Goal: Use online tool/utility

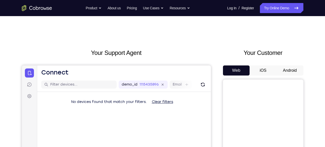
click at [292, 68] on button "Android" at bounding box center [289, 70] width 27 height 10
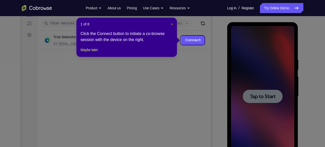
click at [171, 24] on span "×" at bounding box center [172, 24] width 2 height 4
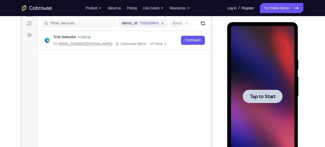
click at [243, 94] on div at bounding box center [263, 95] width 40 height 13
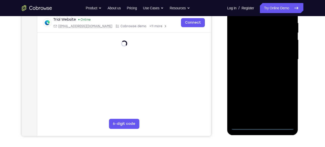
scroll to position [99, 0]
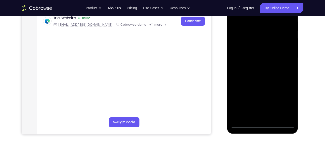
click at [262, 123] on div at bounding box center [262, 57] width 63 height 141
click at [285, 101] on div at bounding box center [262, 57] width 63 height 141
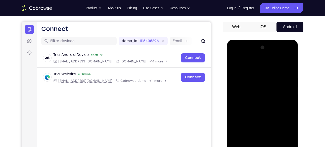
scroll to position [43, 0]
click at [257, 66] on div at bounding box center [262, 114] width 63 height 141
click at [257, 88] on div at bounding box center [262, 114] width 63 height 141
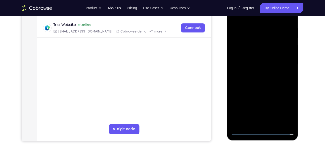
scroll to position [91, 0]
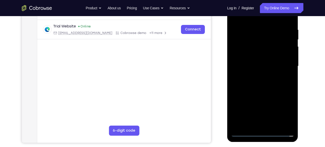
click at [267, 96] on div at bounding box center [262, 66] width 63 height 141
click at [269, 79] on div at bounding box center [262, 66] width 63 height 141
click at [287, 49] on div at bounding box center [262, 66] width 63 height 141
click at [277, 62] on div at bounding box center [262, 66] width 63 height 141
click at [264, 68] on div at bounding box center [262, 66] width 63 height 141
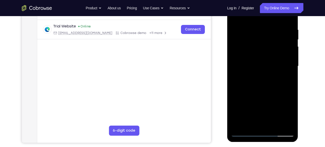
click at [279, 124] on div at bounding box center [262, 66] width 63 height 141
click at [254, 57] on div at bounding box center [262, 66] width 63 height 141
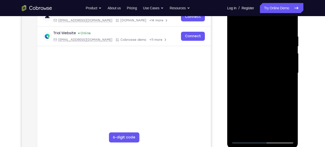
scroll to position [83, 0]
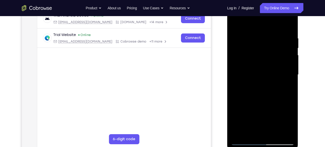
drag, startPoint x: 270, startPoint y: 75, endPoint x: 267, endPoint y: 28, distance: 46.8
click at [267, 28] on div at bounding box center [262, 74] width 63 height 141
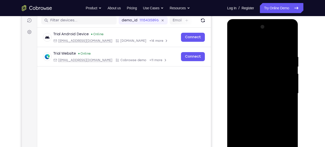
drag, startPoint x: 255, startPoint y: 54, endPoint x: 257, endPoint y: 76, distance: 22.8
click at [257, 76] on div at bounding box center [262, 93] width 63 height 141
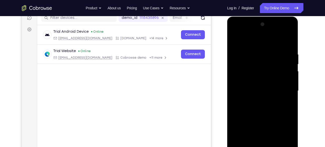
click at [236, 41] on div at bounding box center [262, 90] width 63 height 141
click at [236, 78] on div at bounding box center [262, 90] width 63 height 141
drag, startPoint x: 266, startPoint y: 121, endPoint x: 259, endPoint y: 76, distance: 45.9
click at [259, 76] on div at bounding box center [262, 90] width 63 height 141
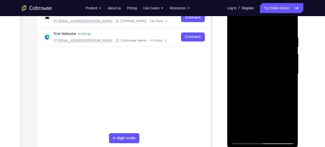
scroll to position [84, 0]
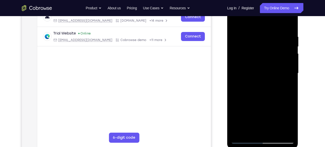
drag, startPoint x: 269, startPoint y: 117, endPoint x: 264, endPoint y: 75, distance: 42.0
click at [264, 75] on div at bounding box center [262, 73] width 63 height 141
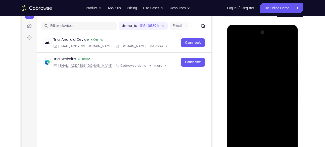
scroll to position [59, 0]
click at [272, 61] on div at bounding box center [262, 98] width 63 height 141
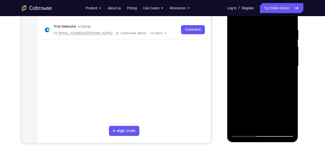
scroll to position [98, 0]
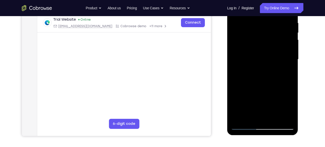
drag, startPoint x: 260, startPoint y: 87, endPoint x: 261, endPoint y: 45, distance: 42.2
click at [261, 45] on div at bounding box center [262, 59] width 63 height 141
drag, startPoint x: 269, startPoint y: 89, endPoint x: 273, endPoint y: 57, distance: 31.9
click at [273, 57] on div at bounding box center [262, 59] width 63 height 141
drag, startPoint x: 275, startPoint y: 50, endPoint x: 275, endPoint y: 82, distance: 31.9
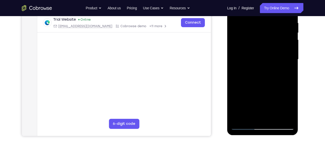
click at [275, 82] on div at bounding box center [262, 59] width 63 height 141
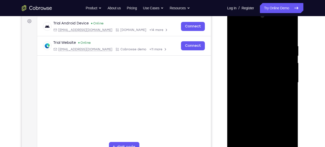
scroll to position [102, 0]
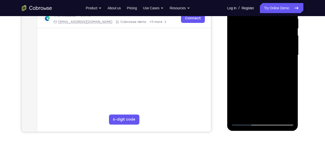
click at [269, 114] on div at bounding box center [262, 55] width 63 height 141
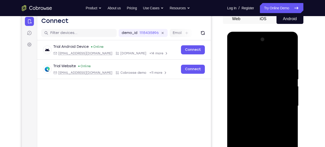
scroll to position [77, 0]
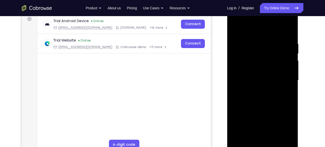
click at [279, 139] on div at bounding box center [262, 80] width 63 height 141
click at [237, 70] on div at bounding box center [262, 80] width 63 height 141
drag, startPoint x: 269, startPoint y: 112, endPoint x: 260, endPoint y: 59, distance: 53.4
click at [260, 59] on div at bounding box center [262, 80] width 63 height 141
drag, startPoint x: 272, startPoint y: 102, endPoint x: 269, endPoint y: 54, distance: 48.3
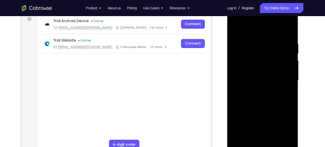
click at [269, 54] on div at bounding box center [262, 80] width 63 height 141
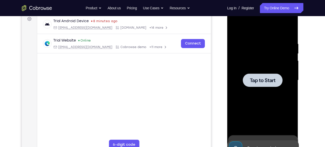
click at [256, 67] on div at bounding box center [262, 80] width 63 height 141
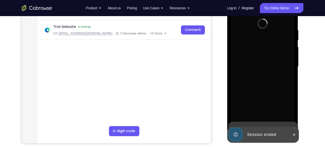
scroll to position [99, 0]
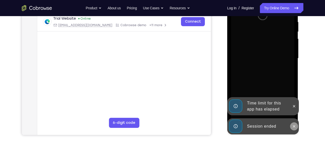
click at [295, 127] on icon at bounding box center [294, 126] width 4 height 4
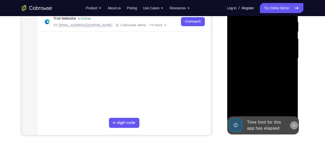
click at [295, 122] on button at bounding box center [294, 125] width 8 height 8
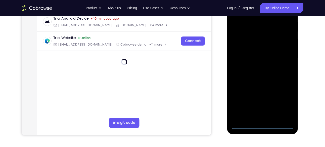
click at [263, 125] on div at bounding box center [262, 58] width 63 height 141
click at [287, 101] on div at bounding box center [262, 58] width 63 height 141
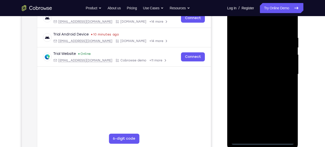
scroll to position [83, 0]
click at [255, 25] on div at bounding box center [262, 74] width 63 height 141
click at [257, 46] on div at bounding box center [262, 74] width 63 height 141
click at [258, 43] on div at bounding box center [262, 74] width 63 height 141
click at [250, 39] on div at bounding box center [262, 74] width 63 height 141
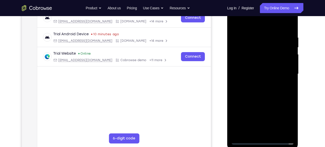
scroll to position [84, 0]
click at [236, 23] on div at bounding box center [262, 73] width 63 height 141
drag, startPoint x: 271, startPoint y: 93, endPoint x: 265, endPoint y: 52, distance: 41.1
click at [265, 52] on div at bounding box center [262, 73] width 63 height 141
drag, startPoint x: 270, startPoint y: 101, endPoint x: 269, endPoint y: 72, distance: 29.2
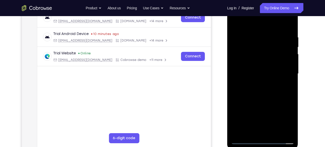
click at [269, 72] on div at bounding box center [262, 73] width 63 height 141
drag, startPoint x: 263, startPoint y: 79, endPoint x: 249, endPoint y: 23, distance: 57.2
click at [249, 23] on div at bounding box center [262, 73] width 63 height 141
drag, startPoint x: 282, startPoint y: 111, endPoint x: 272, endPoint y: 50, distance: 61.9
click at [272, 50] on div at bounding box center [262, 73] width 63 height 141
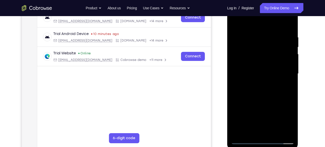
drag, startPoint x: 276, startPoint y: 97, endPoint x: 270, endPoint y: 64, distance: 33.6
click at [270, 64] on div at bounding box center [262, 73] width 63 height 141
drag, startPoint x: 273, startPoint y: 95, endPoint x: 261, endPoint y: 40, distance: 56.1
click at [261, 40] on div at bounding box center [262, 73] width 63 height 141
drag, startPoint x: 271, startPoint y: 99, endPoint x: 256, endPoint y: 5, distance: 95.0
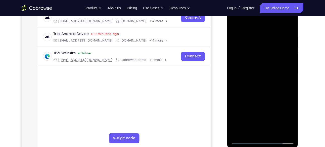
click at [256, 5] on div at bounding box center [262, 73] width 63 height 141
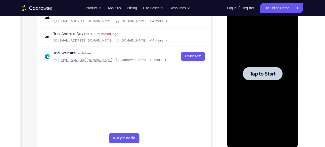
click at [262, 86] on div at bounding box center [262, 73] width 63 height 141
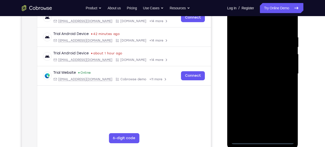
click at [263, 139] on div at bounding box center [262, 73] width 63 height 141
click at [283, 115] on div at bounding box center [262, 73] width 63 height 141
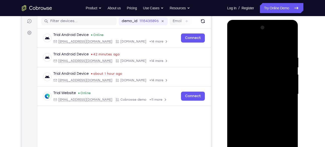
click at [254, 45] on div at bounding box center [262, 94] width 63 height 141
click at [248, 66] on div at bounding box center [262, 94] width 63 height 141
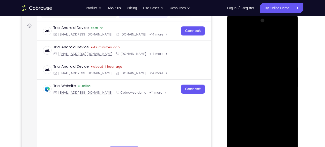
scroll to position [70, 0]
click at [262, 119] on div at bounding box center [262, 87] width 63 height 141
click at [261, 98] on div at bounding box center [262, 87] width 63 height 141
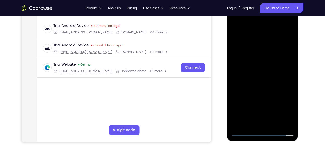
drag, startPoint x: 266, startPoint y: 91, endPoint x: 266, endPoint y: 40, distance: 51.0
click at [266, 40] on div at bounding box center [262, 65] width 63 height 141
drag, startPoint x: 272, startPoint y: 91, endPoint x: 269, endPoint y: 60, distance: 31.5
click at [269, 60] on div at bounding box center [262, 65] width 63 height 141
drag, startPoint x: 271, startPoint y: 82, endPoint x: 271, endPoint y: 63, distance: 19.6
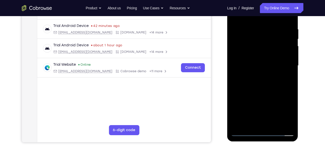
click at [271, 63] on div at bounding box center [262, 65] width 63 height 141
click at [264, 106] on div at bounding box center [262, 65] width 63 height 141
drag, startPoint x: 268, startPoint y: 92, endPoint x: 262, endPoint y: 61, distance: 31.4
click at [262, 61] on div at bounding box center [262, 65] width 63 height 141
drag, startPoint x: 268, startPoint y: 100, endPoint x: 268, endPoint y: 71, distance: 28.9
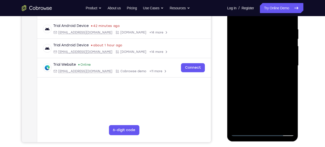
click at [268, 71] on div at bounding box center [262, 65] width 63 height 141
drag, startPoint x: 271, startPoint y: 100, endPoint x: 263, endPoint y: 57, distance: 43.7
click at [263, 57] on div at bounding box center [262, 65] width 63 height 141
drag, startPoint x: 269, startPoint y: 88, endPoint x: 265, endPoint y: 63, distance: 26.2
click at [265, 63] on div at bounding box center [262, 65] width 63 height 141
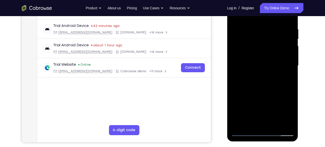
drag, startPoint x: 270, startPoint y: 106, endPoint x: 265, endPoint y: 62, distance: 43.9
click at [265, 62] on div at bounding box center [262, 65] width 63 height 141
click at [264, 73] on div at bounding box center [262, 65] width 63 height 141
drag, startPoint x: 267, startPoint y: 94, endPoint x: 261, endPoint y: 56, distance: 39.1
click at [261, 56] on div at bounding box center [262, 65] width 63 height 141
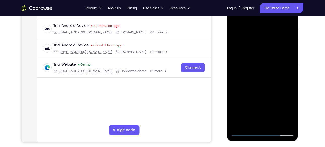
drag, startPoint x: 269, startPoint y: 89, endPoint x: 263, endPoint y: 44, distance: 45.0
click at [263, 44] on div at bounding box center [262, 65] width 63 height 141
drag, startPoint x: 269, startPoint y: 105, endPoint x: 264, endPoint y: 70, distance: 35.3
click at [264, 70] on div at bounding box center [262, 65] width 63 height 141
drag, startPoint x: 267, startPoint y: 93, endPoint x: 260, endPoint y: 58, distance: 36.5
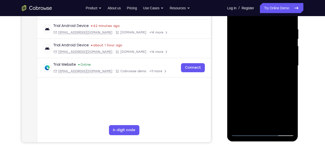
click at [260, 58] on div at bounding box center [262, 65] width 63 height 141
drag, startPoint x: 269, startPoint y: 99, endPoint x: 263, endPoint y: 70, distance: 29.5
click at [263, 70] on div at bounding box center [262, 65] width 63 height 141
drag, startPoint x: 266, startPoint y: 98, endPoint x: 264, endPoint y: 67, distance: 31.5
click at [264, 67] on div at bounding box center [262, 65] width 63 height 141
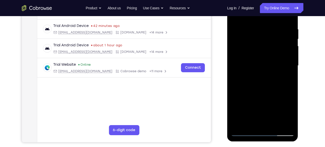
click at [265, 105] on div at bounding box center [262, 65] width 63 height 141
drag, startPoint x: 269, startPoint y: 95, endPoint x: 268, endPoint y: 62, distance: 33.4
click at [268, 62] on div at bounding box center [262, 65] width 63 height 141
drag, startPoint x: 262, startPoint y: 109, endPoint x: 262, endPoint y: 92, distance: 17.1
click at [262, 92] on div at bounding box center [262, 65] width 63 height 141
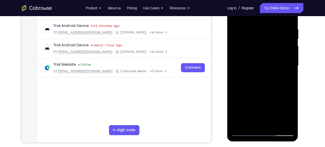
click at [263, 100] on div at bounding box center [262, 65] width 63 height 141
drag, startPoint x: 267, startPoint y: 108, endPoint x: 262, endPoint y: 75, distance: 32.5
click at [262, 75] on div at bounding box center [262, 65] width 63 height 141
drag, startPoint x: 265, startPoint y: 94, endPoint x: 264, endPoint y: 68, distance: 26.4
click at [264, 68] on div at bounding box center [262, 65] width 63 height 141
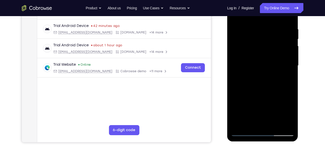
drag, startPoint x: 268, startPoint y: 98, endPoint x: 268, endPoint y: 88, distance: 10.5
click at [268, 88] on div at bounding box center [262, 65] width 63 height 141
drag, startPoint x: 268, startPoint y: 94, endPoint x: 263, endPoint y: 57, distance: 37.5
click at [263, 57] on div at bounding box center [262, 65] width 63 height 141
drag, startPoint x: 268, startPoint y: 97, endPoint x: 269, endPoint y: 80, distance: 16.3
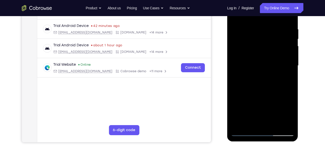
click at [269, 80] on div at bounding box center [262, 65] width 63 height 141
drag, startPoint x: 267, startPoint y: 99, endPoint x: 267, endPoint y: 70, distance: 29.6
click at [267, 70] on div at bounding box center [262, 65] width 63 height 141
click at [264, 95] on div at bounding box center [262, 65] width 63 height 141
drag, startPoint x: 266, startPoint y: 108, endPoint x: 267, endPoint y: 71, distance: 36.7
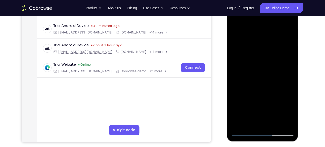
click at [267, 71] on div at bounding box center [262, 65] width 63 height 141
drag, startPoint x: 268, startPoint y: 89, endPoint x: 268, endPoint y: 54, distance: 35.4
click at [268, 54] on div at bounding box center [262, 65] width 63 height 141
drag, startPoint x: 271, startPoint y: 109, endPoint x: 270, endPoint y: 68, distance: 41.0
click at [270, 68] on div at bounding box center [262, 65] width 63 height 141
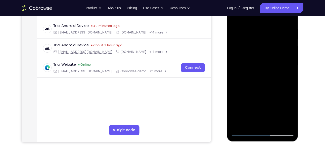
drag, startPoint x: 272, startPoint y: 97, endPoint x: 270, endPoint y: 72, distance: 25.4
click at [270, 72] on div at bounding box center [262, 65] width 63 height 141
drag, startPoint x: 270, startPoint y: 87, endPoint x: 263, endPoint y: 49, distance: 38.4
click at [263, 49] on div at bounding box center [262, 65] width 63 height 141
drag, startPoint x: 268, startPoint y: 106, endPoint x: 264, endPoint y: 72, distance: 34.7
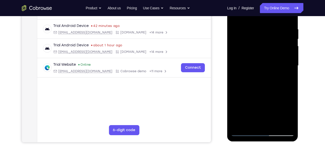
click at [264, 72] on div at bounding box center [262, 65] width 63 height 141
click at [264, 90] on div at bounding box center [262, 65] width 63 height 141
click at [253, 90] on div at bounding box center [262, 65] width 63 height 141
click at [246, 109] on div at bounding box center [262, 65] width 63 height 141
drag, startPoint x: 270, startPoint y: 93, endPoint x: 261, endPoint y: 47, distance: 46.0
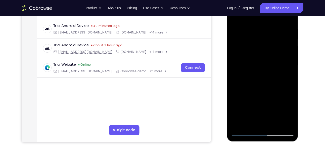
click at [261, 47] on div at bounding box center [262, 65] width 63 height 141
drag, startPoint x: 263, startPoint y: 68, endPoint x: 262, endPoint y: 113, distance: 45.0
click at [262, 113] on div at bounding box center [262, 65] width 63 height 141
drag, startPoint x: 264, startPoint y: 68, endPoint x: 264, endPoint y: 96, distance: 28.4
click at [264, 96] on div at bounding box center [262, 65] width 63 height 141
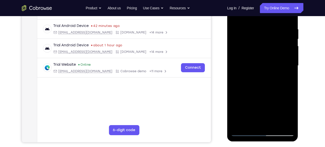
drag, startPoint x: 269, startPoint y: 91, endPoint x: 261, endPoint y: 47, distance: 45.0
click at [261, 47] on div at bounding box center [262, 65] width 63 height 141
drag, startPoint x: 265, startPoint y: 95, endPoint x: 258, endPoint y: 55, distance: 40.8
click at [258, 55] on div at bounding box center [262, 65] width 63 height 141
drag, startPoint x: 262, startPoint y: 103, endPoint x: 258, endPoint y: 58, distance: 44.9
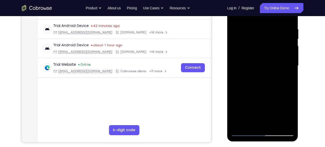
click at [258, 58] on div at bounding box center [262, 65] width 63 height 141
drag, startPoint x: 267, startPoint y: 102, endPoint x: 265, endPoint y: 67, distance: 36.0
click at [265, 67] on div at bounding box center [262, 65] width 63 height 141
drag, startPoint x: 274, startPoint y: 100, endPoint x: 274, endPoint y: 78, distance: 22.1
click at [274, 78] on div at bounding box center [262, 65] width 63 height 141
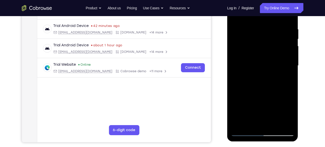
drag, startPoint x: 265, startPoint y: 106, endPoint x: 261, endPoint y: 69, distance: 37.6
click at [261, 69] on div at bounding box center [262, 65] width 63 height 141
click at [264, 113] on div at bounding box center [262, 65] width 63 height 141
drag, startPoint x: 267, startPoint y: 98, endPoint x: 261, endPoint y: 56, distance: 42.8
click at [261, 56] on div at bounding box center [262, 65] width 63 height 141
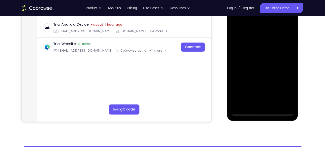
scroll to position [113, 0]
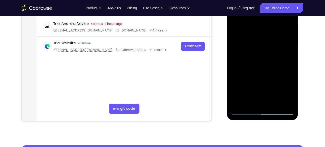
drag, startPoint x: 266, startPoint y: 89, endPoint x: 266, endPoint y: 67, distance: 21.6
click at [266, 67] on div at bounding box center [262, 44] width 63 height 141
click at [252, 86] on div at bounding box center [262, 44] width 63 height 141
click at [242, 88] on div at bounding box center [262, 44] width 63 height 141
drag, startPoint x: 263, startPoint y: 84, endPoint x: 259, endPoint y: 58, distance: 26.2
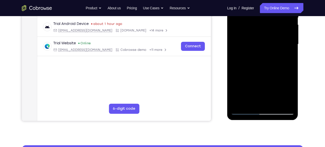
click at [259, 58] on div at bounding box center [262, 44] width 63 height 141
drag, startPoint x: 270, startPoint y: 83, endPoint x: 259, endPoint y: 46, distance: 38.5
click at [259, 46] on div at bounding box center [262, 44] width 63 height 141
drag, startPoint x: 265, startPoint y: 66, endPoint x: 265, endPoint y: 46, distance: 19.8
click at [265, 46] on div at bounding box center [262, 44] width 63 height 141
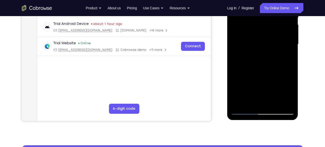
drag, startPoint x: 265, startPoint y: 82, endPoint x: 263, endPoint y: 56, distance: 27.0
click at [263, 56] on div at bounding box center [262, 44] width 63 height 141
drag, startPoint x: 268, startPoint y: 91, endPoint x: 269, endPoint y: 53, distance: 37.9
click at [269, 53] on div at bounding box center [262, 44] width 63 height 141
drag, startPoint x: 270, startPoint y: 74, endPoint x: 262, endPoint y: 35, distance: 39.2
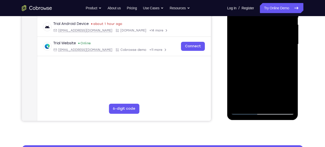
click at [262, 35] on div at bounding box center [262, 44] width 63 height 141
drag, startPoint x: 267, startPoint y: 83, endPoint x: 269, endPoint y: 60, distance: 22.4
click at [269, 60] on div at bounding box center [262, 44] width 63 height 141
drag, startPoint x: 270, startPoint y: 88, endPoint x: 266, endPoint y: 40, distance: 47.7
click at [266, 40] on div at bounding box center [262, 44] width 63 height 141
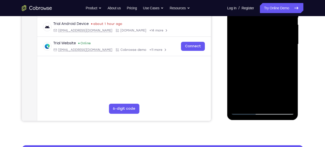
drag, startPoint x: 266, startPoint y: 83, endPoint x: 265, endPoint y: 62, distance: 21.2
click at [265, 62] on div at bounding box center [262, 44] width 63 height 141
drag, startPoint x: 266, startPoint y: 83, endPoint x: 260, endPoint y: 50, distance: 32.6
click at [260, 50] on div at bounding box center [262, 44] width 63 height 141
drag, startPoint x: 266, startPoint y: 76, endPoint x: 259, endPoint y: 34, distance: 42.6
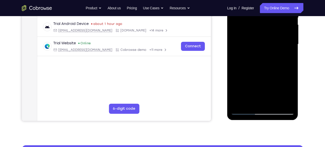
click at [259, 34] on div at bounding box center [262, 44] width 63 height 141
drag, startPoint x: 267, startPoint y: 86, endPoint x: 258, endPoint y: 48, distance: 39.5
click at [258, 48] on div at bounding box center [262, 44] width 63 height 141
drag, startPoint x: 266, startPoint y: 90, endPoint x: 258, endPoint y: 53, distance: 37.7
click at [258, 53] on div at bounding box center [262, 44] width 63 height 141
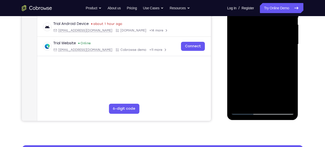
drag, startPoint x: 270, startPoint y: 81, endPoint x: 264, endPoint y: 33, distance: 48.8
click at [264, 33] on div at bounding box center [262, 44] width 63 height 141
drag, startPoint x: 270, startPoint y: 80, endPoint x: 265, endPoint y: 52, distance: 28.7
click at [265, 52] on div at bounding box center [262, 44] width 63 height 141
drag, startPoint x: 268, startPoint y: 84, endPoint x: 267, endPoint y: 68, distance: 16.1
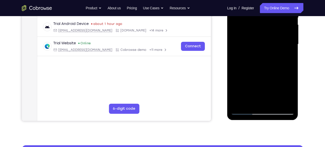
click at [267, 68] on div at bounding box center [262, 44] width 63 height 141
drag, startPoint x: 269, startPoint y: 84, endPoint x: 270, endPoint y: 52, distance: 31.7
click at [270, 52] on div at bounding box center [262, 44] width 63 height 141
drag, startPoint x: 269, startPoint y: 92, endPoint x: 263, endPoint y: 61, distance: 30.8
click at [263, 61] on div at bounding box center [262, 44] width 63 height 141
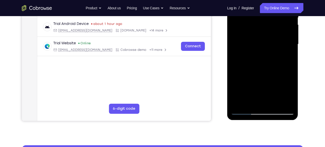
drag, startPoint x: 266, startPoint y: 77, endPoint x: 264, endPoint y: 41, distance: 35.9
click at [264, 41] on div at bounding box center [262, 44] width 63 height 141
drag, startPoint x: 267, startPoint y: 84, endPoint x: 260, endPoint y: 43, distance: 41.3
click at [260, 43] on div at bounding box center [262, 44] width 63 height 141
drag, startPoint x: 268, startPoint y: 84, endPoint x: 268, endPoint y: 46, distance: 37.9
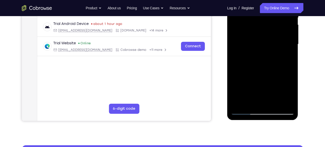
click at [268, 46] on div at bounding box center [262, 44] width 63 height 141
drag, startPoint x: 272, startPoint y: 90, endPoint x: 269, endPoint y: 53, distance: 36.8
click at [269, 53] on div at bounding box center [262, 44] width 63 height 141
drag, startPoint x: 272, startPoint y: 88, endPoint x: 265, endPoint y: 59, distance: 29.4
click at [265, 59] on div at bounding box center [262, 44] width 63 height 141
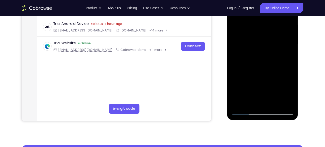
drag, startPoint x: 267, startPoint y: 79, endPoint x: 261, endPoint y: 49, distance: 30.9
click at [261, 49] on div at bounding box center [262, 44] width 63 height 141
drag, startPoint x: 265, startPoint y: 86, endPoint x: 266, endPoint y: 60, distance: 25.9
click at [266, 60] on div at bounding box center [262, 44] width 63 height 141
drag, startPoint x: 268, startPoint y: 78, endPoint x: 261, endPoint y: 51, distance: 27.5
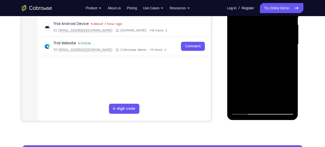
click at [261, 51] on div at bounding box center [262, 44] width 63 height 141
drag, startPoint x: 270, startPoint y: 75, endPoint x: 257, endPoint y: 38, distance: 39.3
click at [257, 38] on div at bounding box center [262, 44] width 63 height 141
click at [264, 91] on div at bounding box center [262, 44] width 63 height 141
drag, startPoint x: 267, startPoint y: 96, endPoint x: 259, endPoint y: 48, distance: 49.4
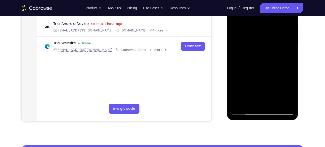
click at [259, 48] on div at bounding box center [262, 44] width 63 height 141
drag, startPoint x: 270, startPoint y: 80, endPoint x: 262, endPoint y: 42, distance: 39.4
click at [262, 42] on div at bounding box center [262, 44] width 63 height 141
drag, startPoint x: 270, startPoint y: 92, endPoint x: 262, endPoint y: 64, distance: 28.8
click at [262, 64] on div at bounding box center [262, 44] width 63 height 141
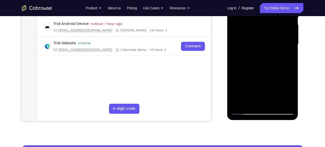
drag, startPoint x: 267, startPoint y: 87, endPoint x: 259, endPoint y: 59, distance: 29.6
click at [259, 59] on div at bounding box center [262, 44] width 63 height 141
drag, startPoint x: 269, startPoint y: 82, endPoint x: 261, endPoint y: 43, distance: 39.1
click at [261, 43] on div at bounding box center [262, 44] width 63 height 141
drag, startPoint x: 269, startPoint y: 79, endPoint x: 268, endPoint y: 52, distance: 26.9
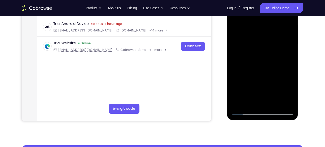
click at [268, 52] on div at bounding box center [262, 44] width 63 height 141
